Goal: Task Accomplishment & Management: Manage account settings

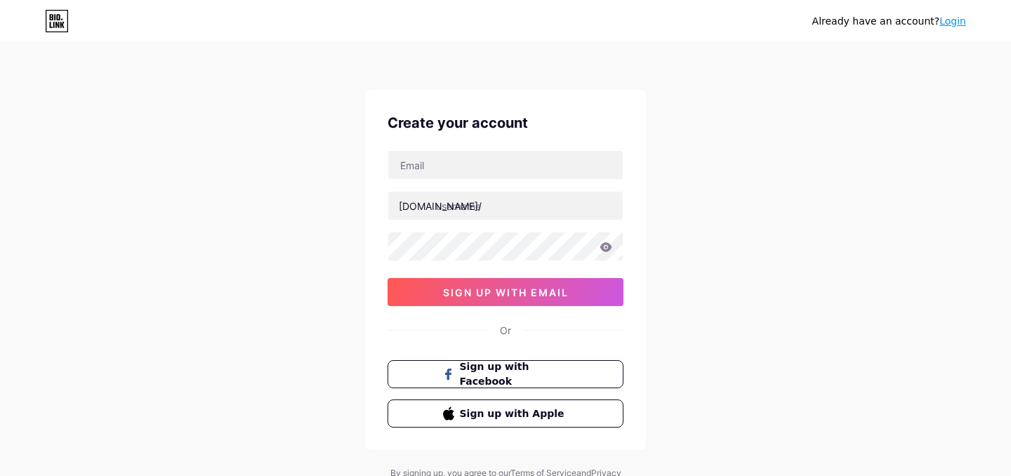
click at [953, 17] on link "Login" at bounding box center [952, 20] width 27 height 11
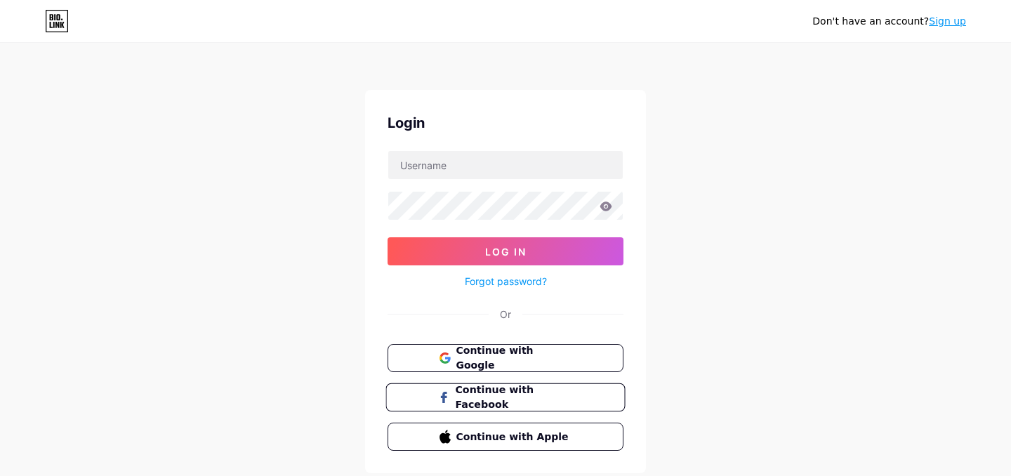
click at [509, 399] on span "Continue with Facebook" at bounding box center [513, 398] width 117 height 30
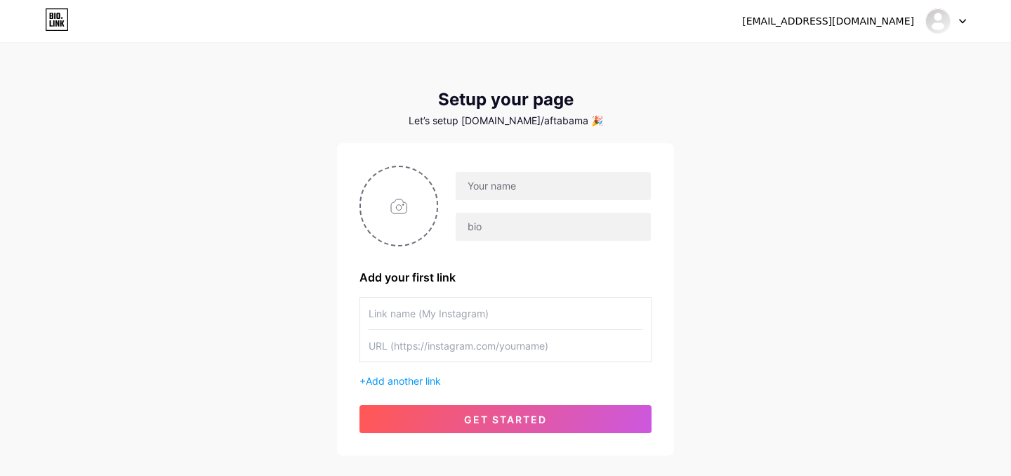
click at [884, 18] on div "aftab_amanullah.78662@yahoo.com" at bounding box center [828, 21] width 172 height 15
click at [960, 20] on icon at bounding box center [962, 21] width 7 height 5
click at [829, 101] on li "Logout" at bounding box center [878, 96] width 174 height 38
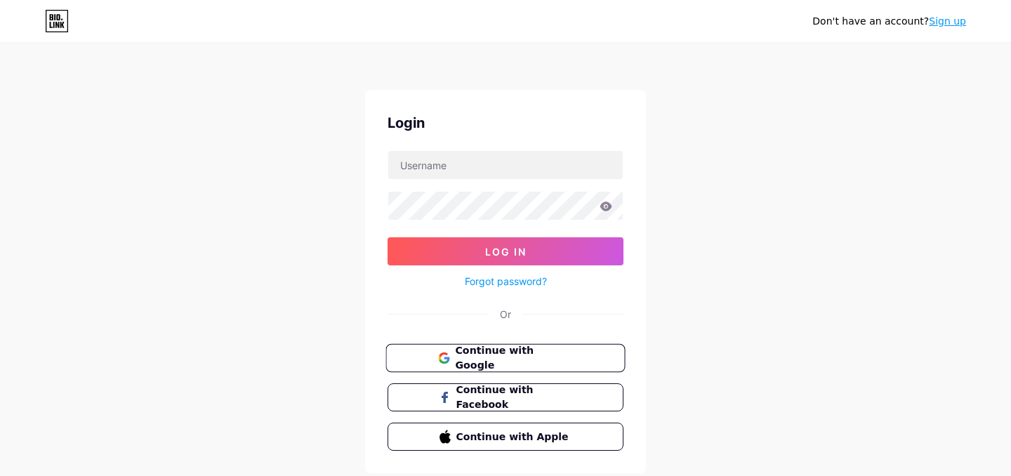
click at [529, 358] on span "Continue with Google" at bounding box center [513, 358] width 117 height 30
